Goal: Complete application form

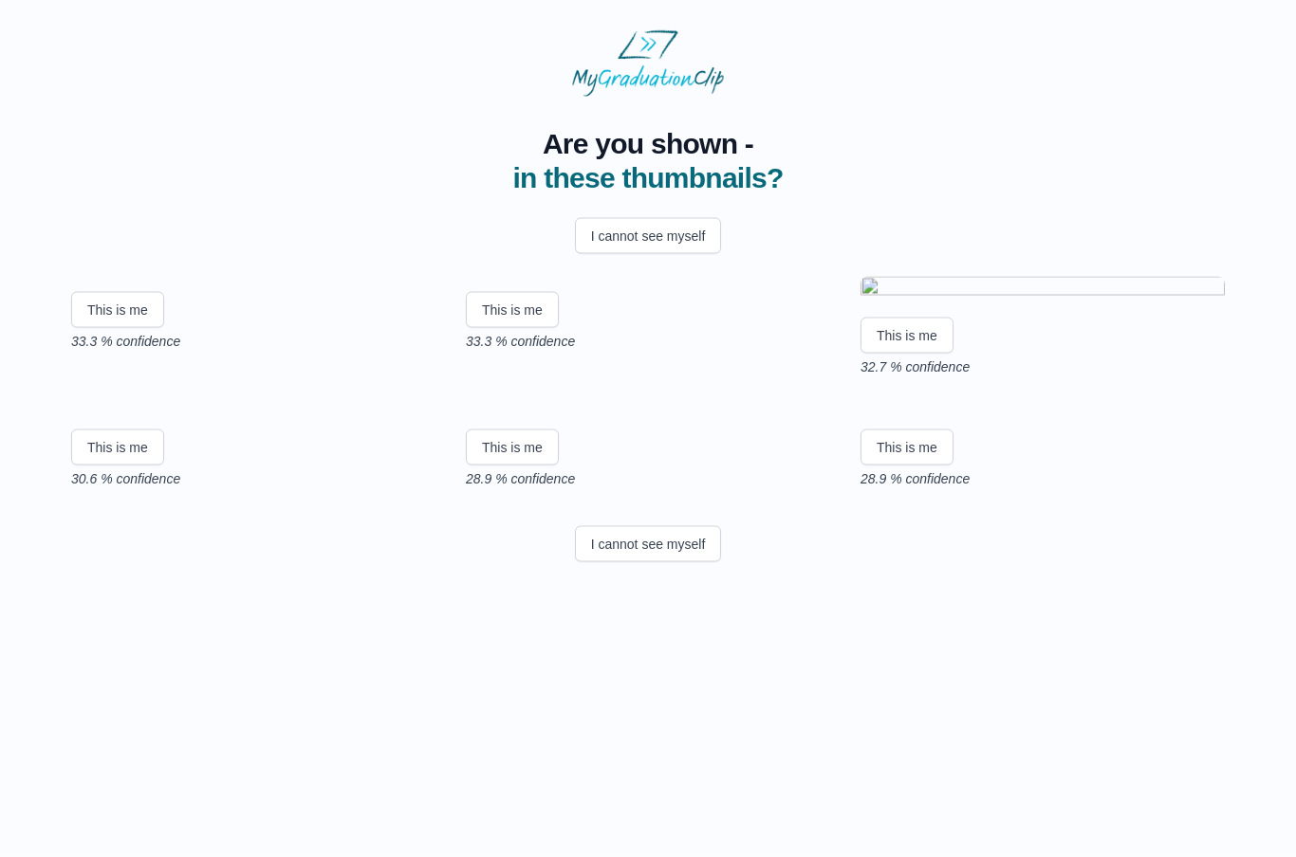
scroll to position [126, 0]
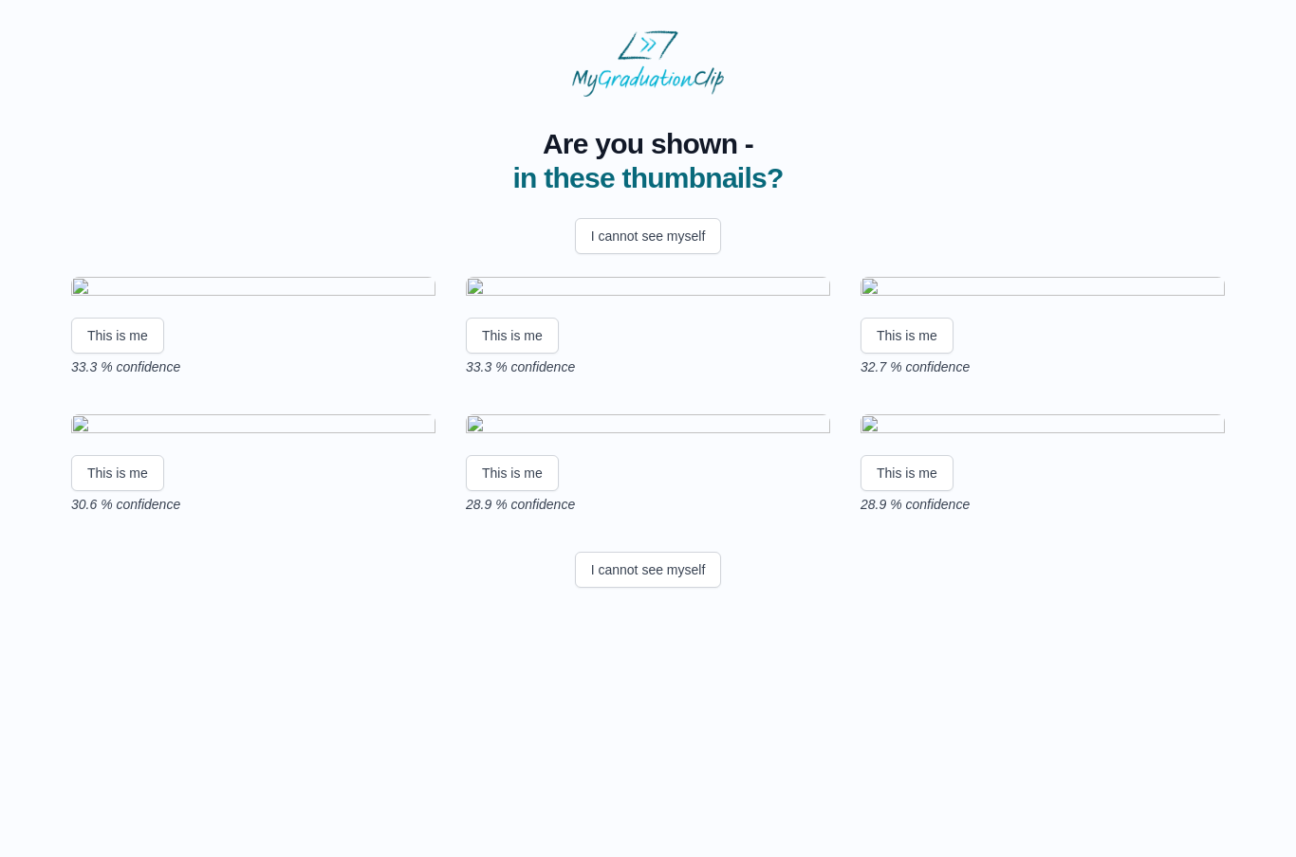
click at [1062, 440] on img at bounding box center [1042, 427] width 364 height 26
click at [914, 491] on button "This is me" at bounding box center [906, 473] width 93 height 36
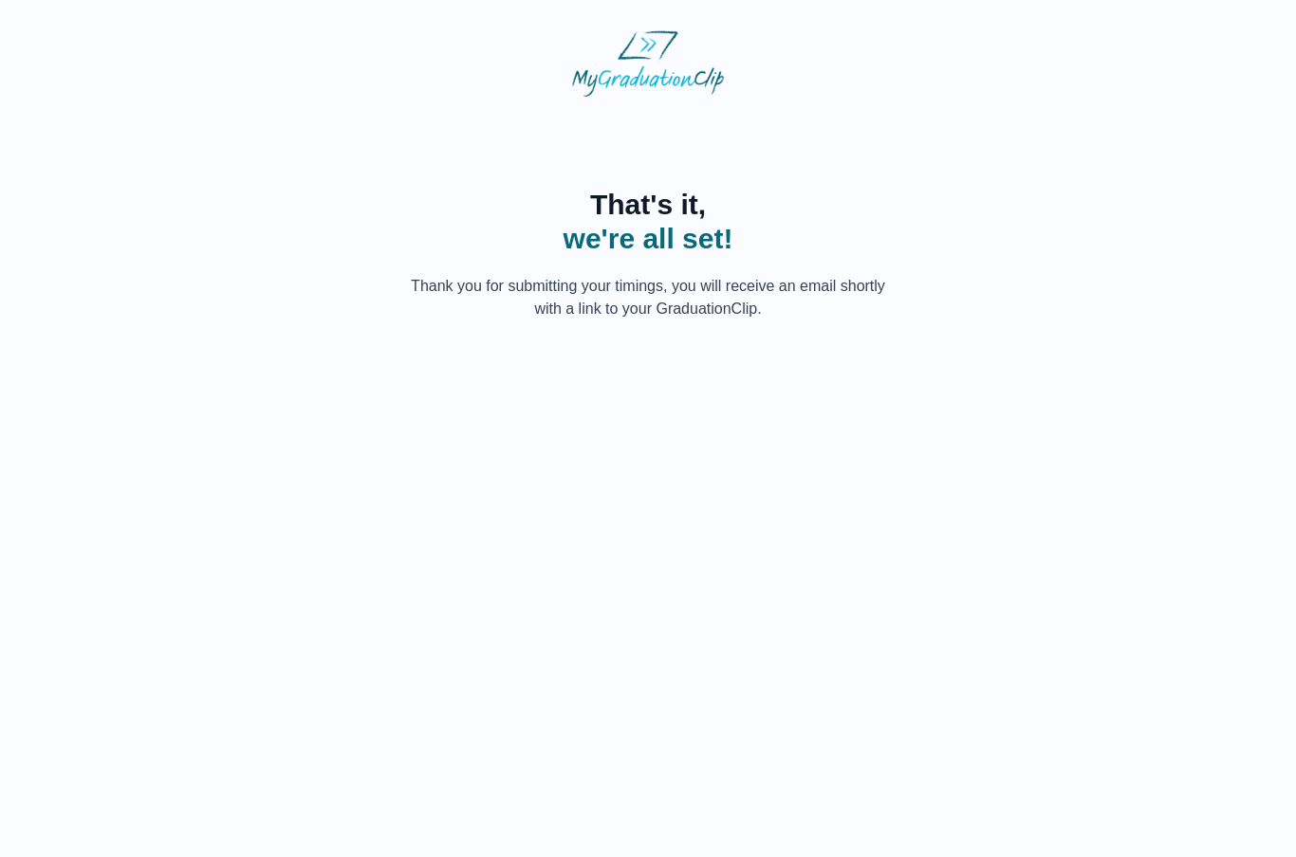
click at [694, 304] on p "Thank you for submitting your timings, you will receive an email shortly with a…" at bounding box center [648, 298] width 486 height 46
click at [664, 239] on span "we're all set!" at bounding box center [648, 239] width 486 height 34
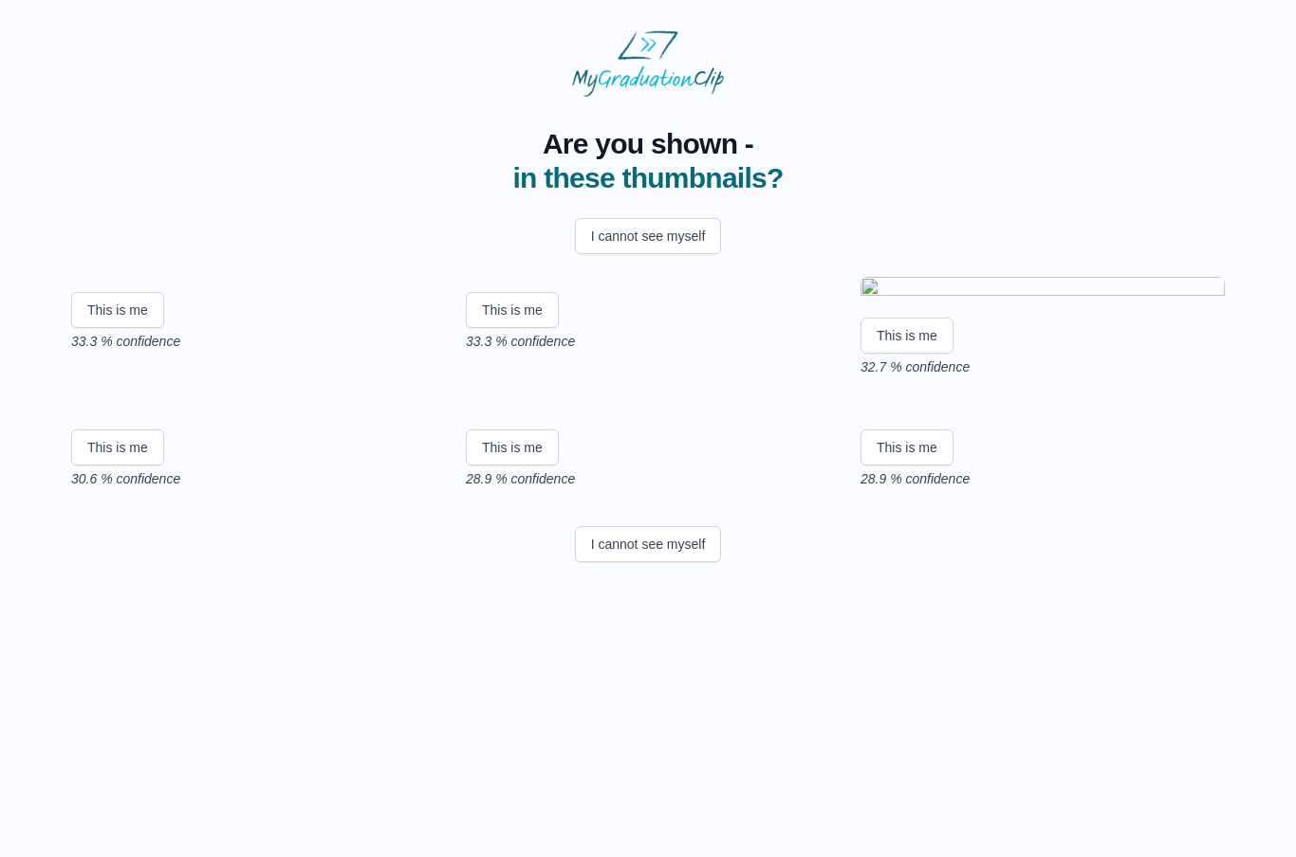
scroll to position [126, 0]
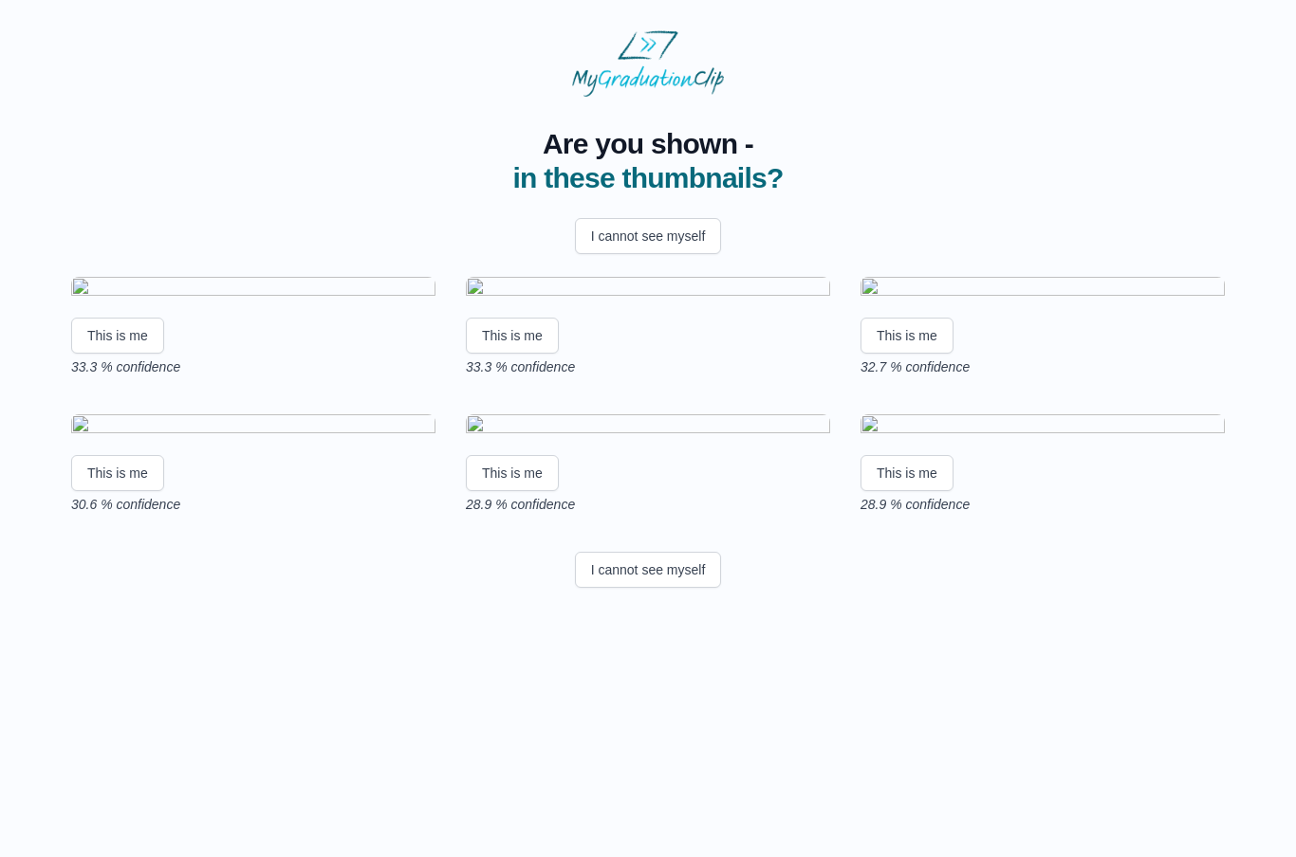
click at [1053, 440] on img at bounding box center [1042, 427] width 364 height 26
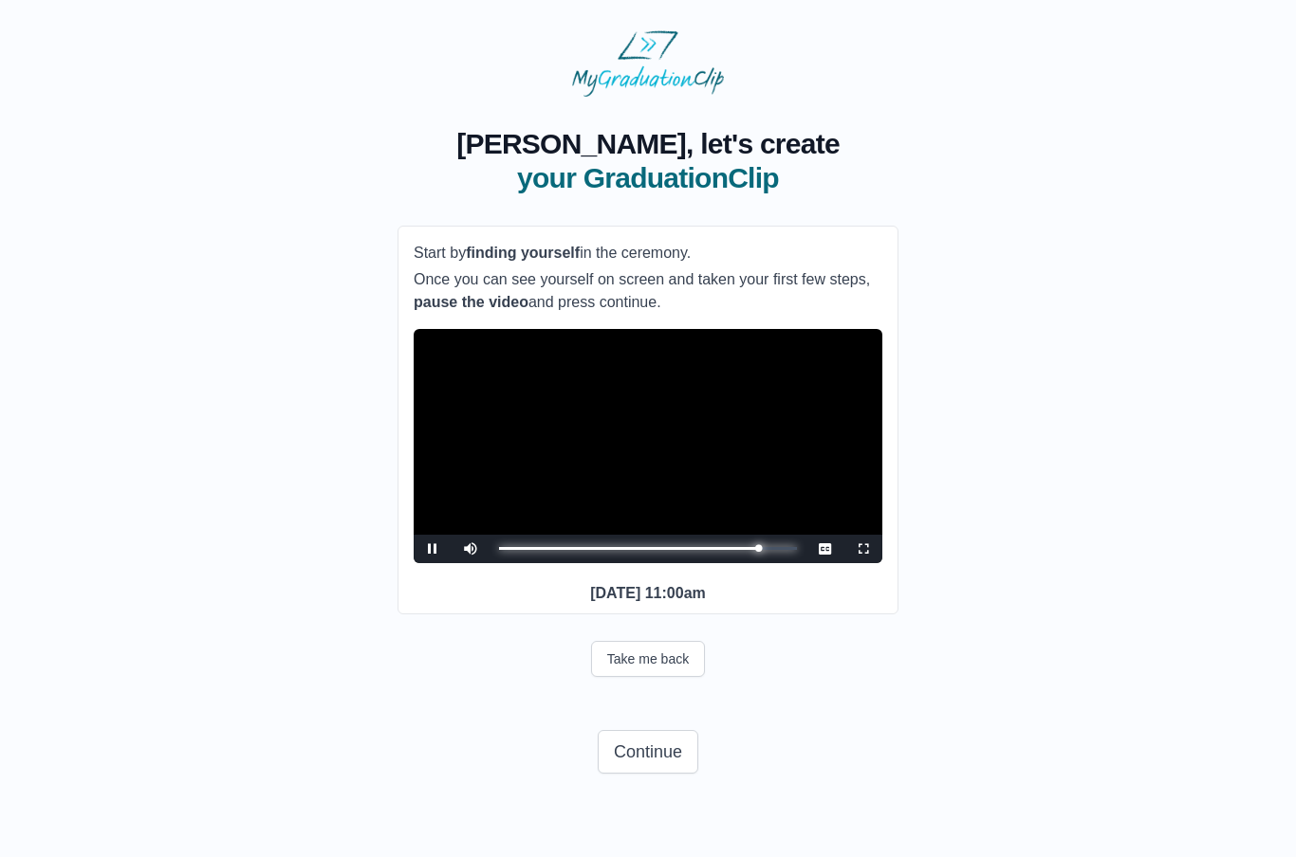
click at [775, 550] on div "Loaded : 0% Progress : 0%" at bounding box center [648, 548] width 298 height 3
click at [756, 550] on div "Progress : 0%" at bounding box center [632, 548] width 267 height 3
click at [771, 550] on div "Progress : 0%" at bounding box center [635, 548] width 272 height 3
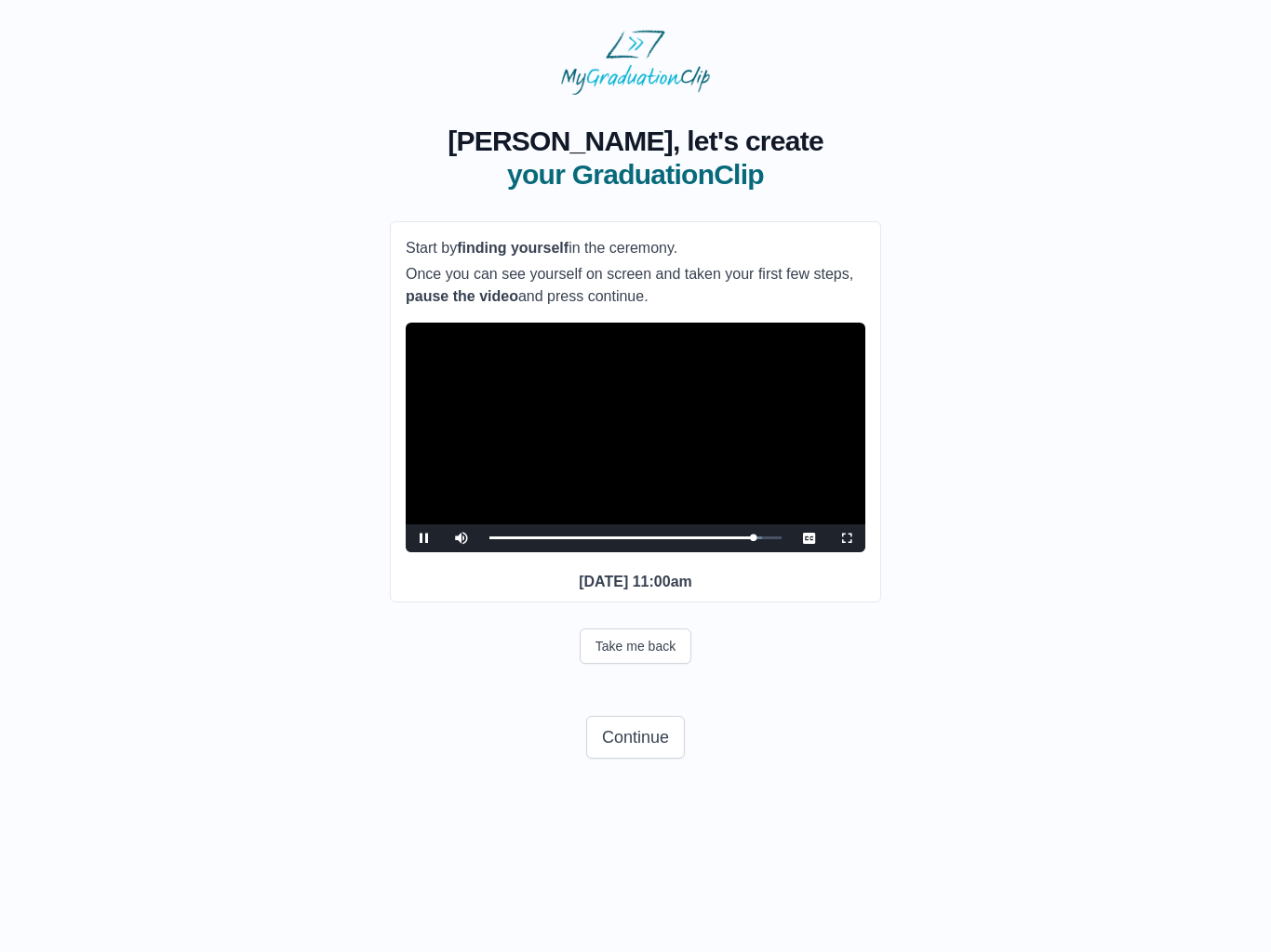
click at [866, 739] on div "Continue" at bounding box center [635, 737] width 491 height 65
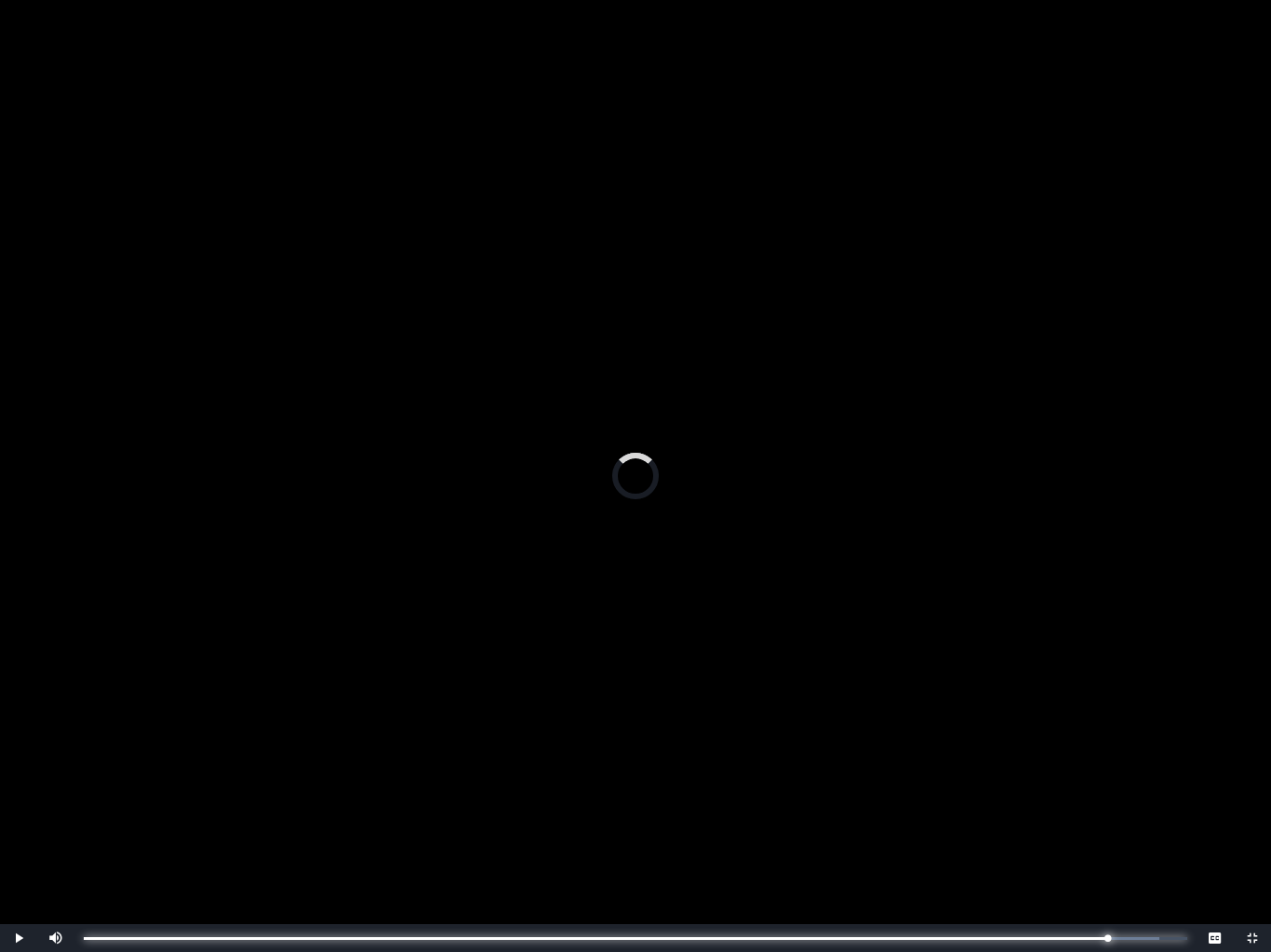
click at [1107, 840] on div "Progress : 0%" at bounding box center [594, 938] width 1023 height 3
click at [1087, 840] on div "Loaded : 0% Progress : 0%" at bounding box center [635, 938] width 1103 height 3
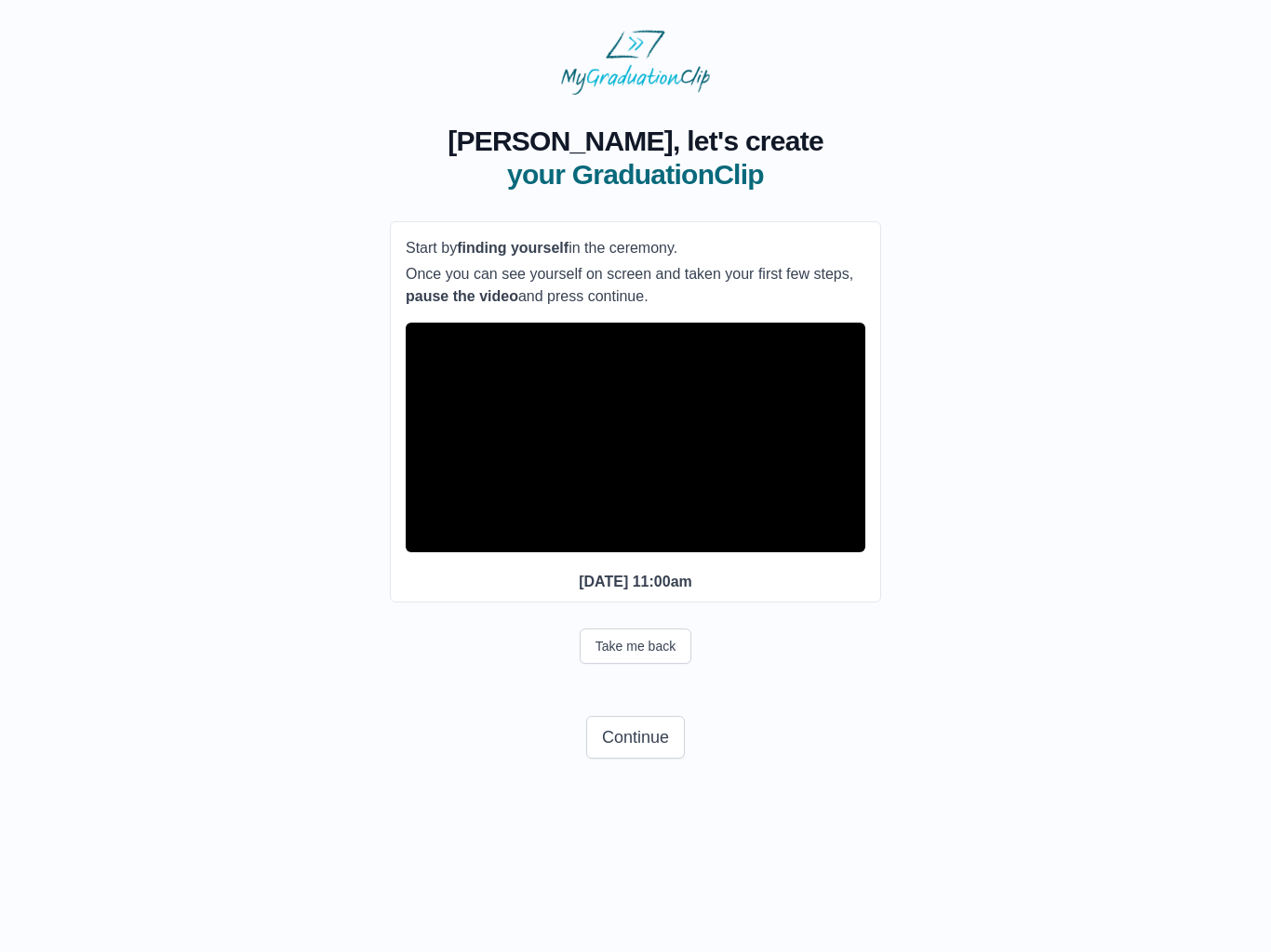
click at [629, 759] on button "Continue" at bounding box center [636, 737] width 99 height 43
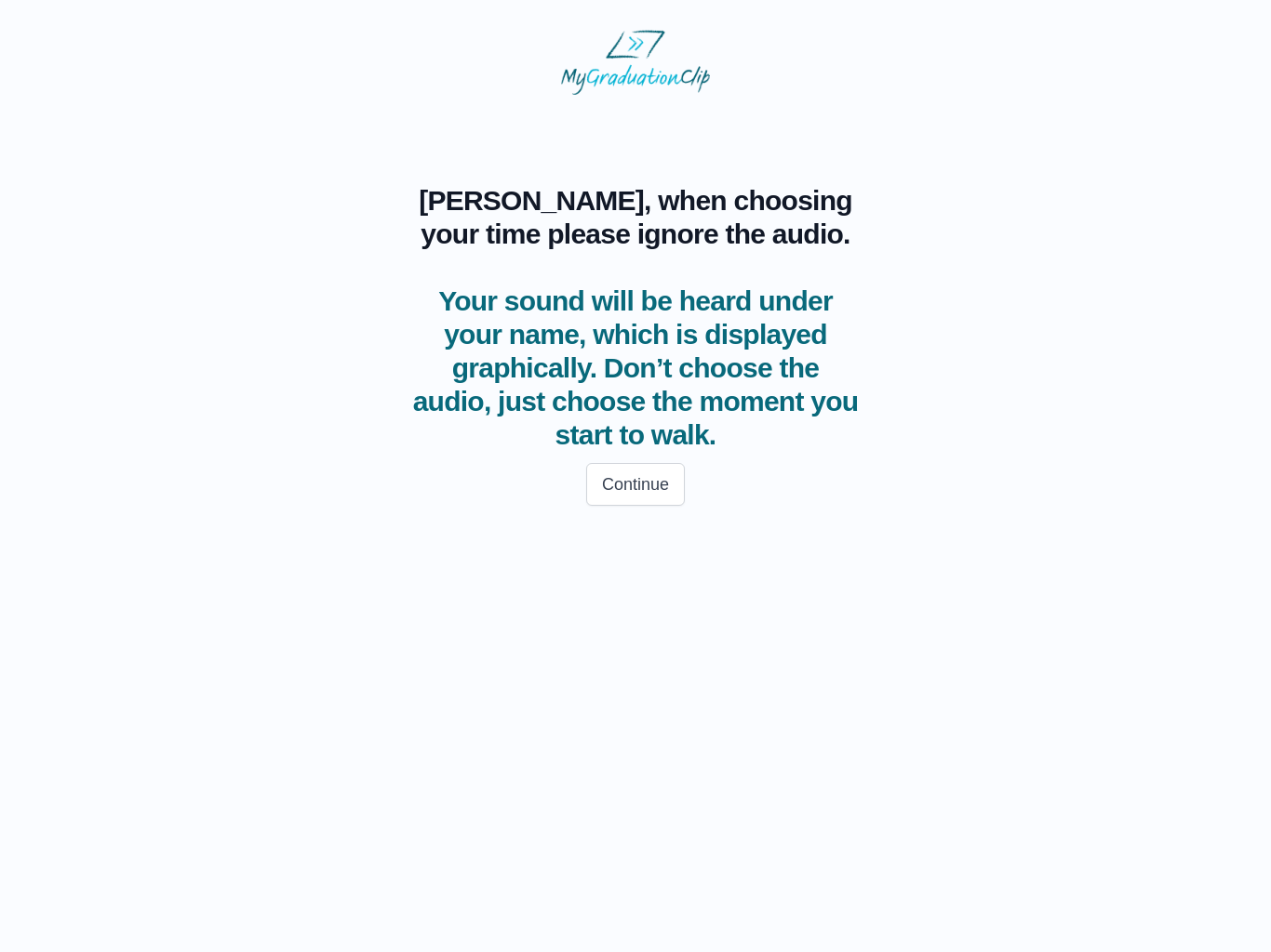
click at [636, 481] on button "Continue" at bounding box center [636, 484] width 99 height 43
